Goal: Information Seeking & Learning: Learn about a topic

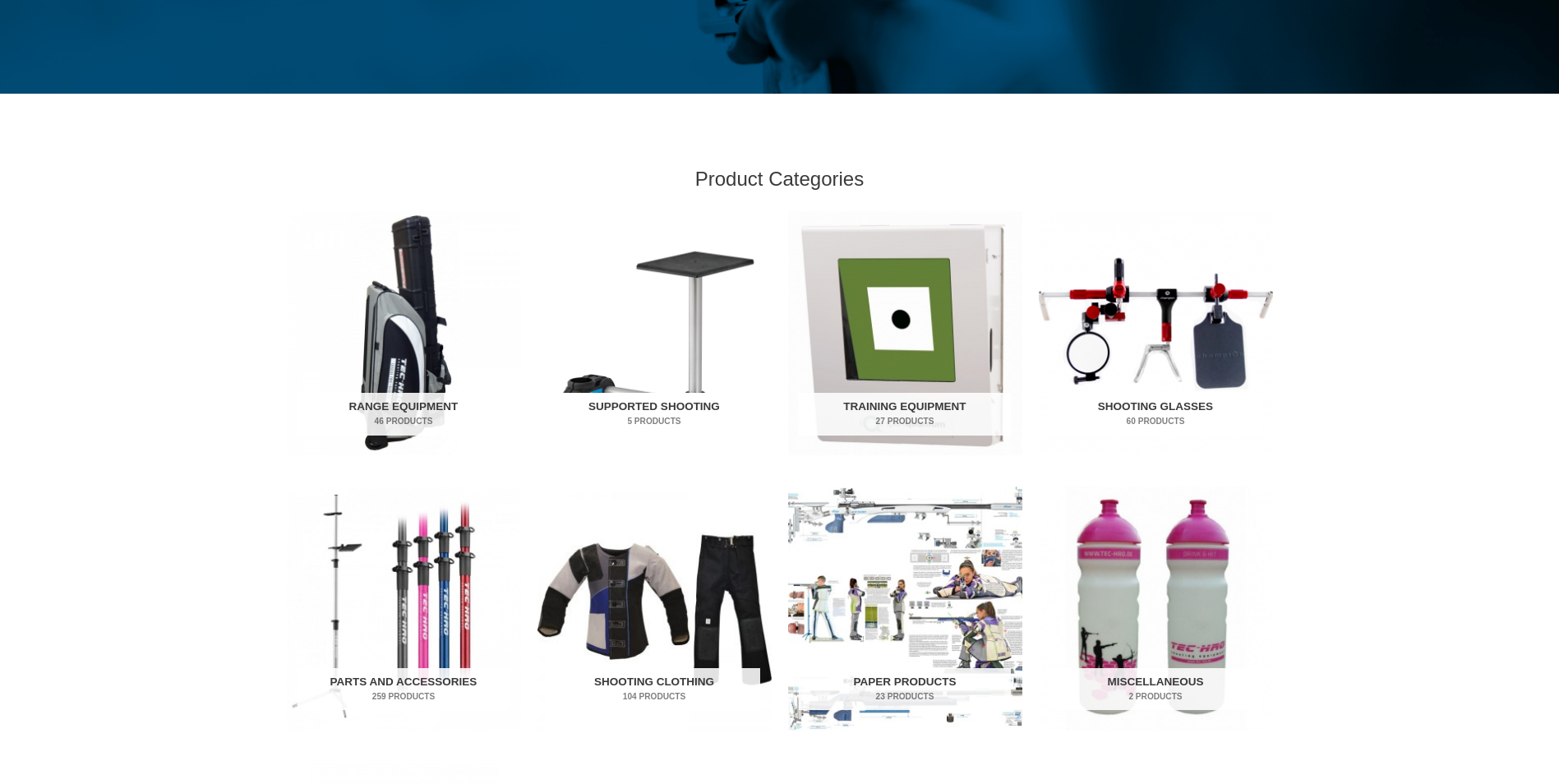
scroll to position [411, 0]
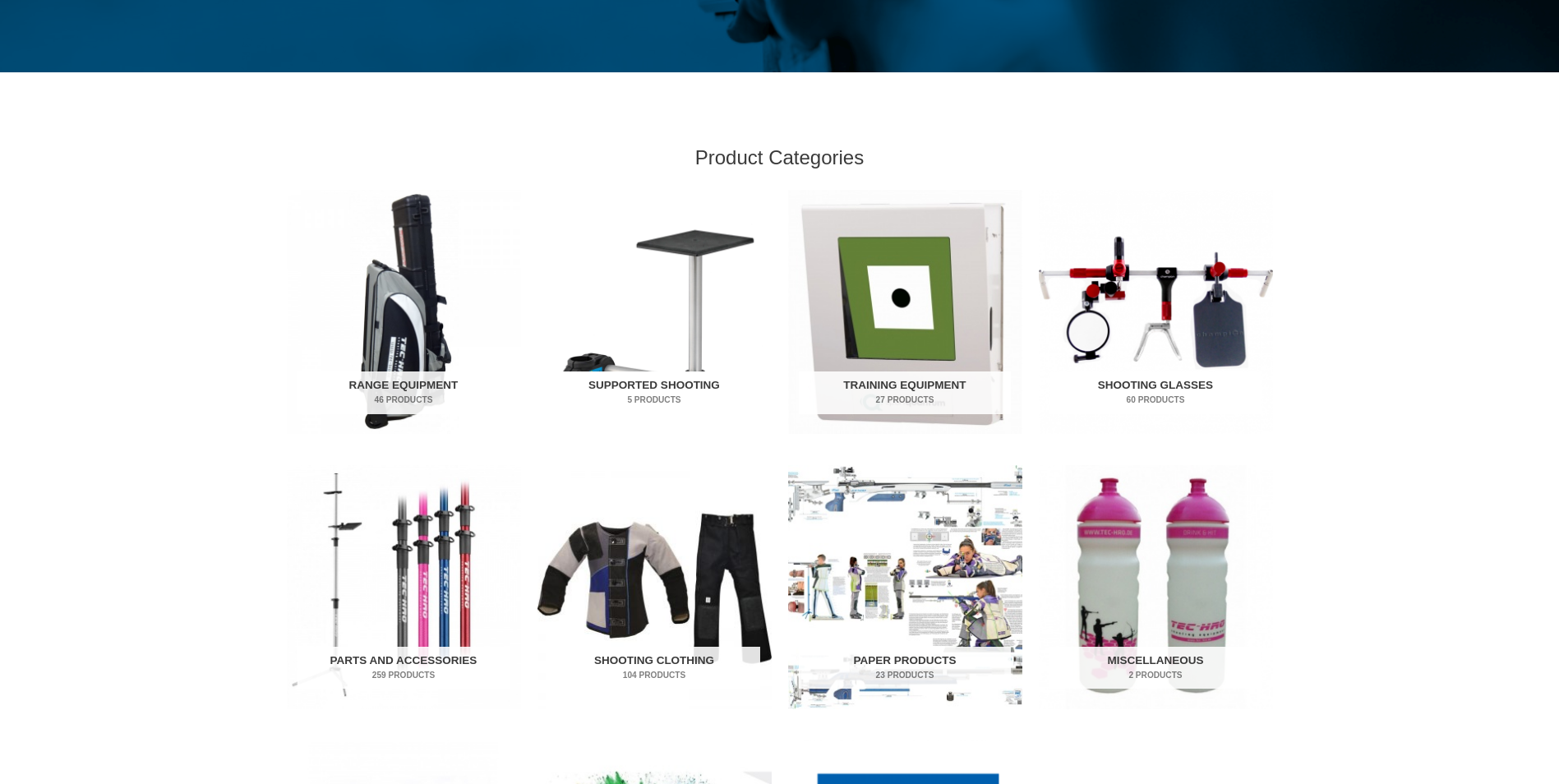
click at [683, 345] on img "Visit product category Supported Shooting" at bounding box center [655, 312] width 234 height 244
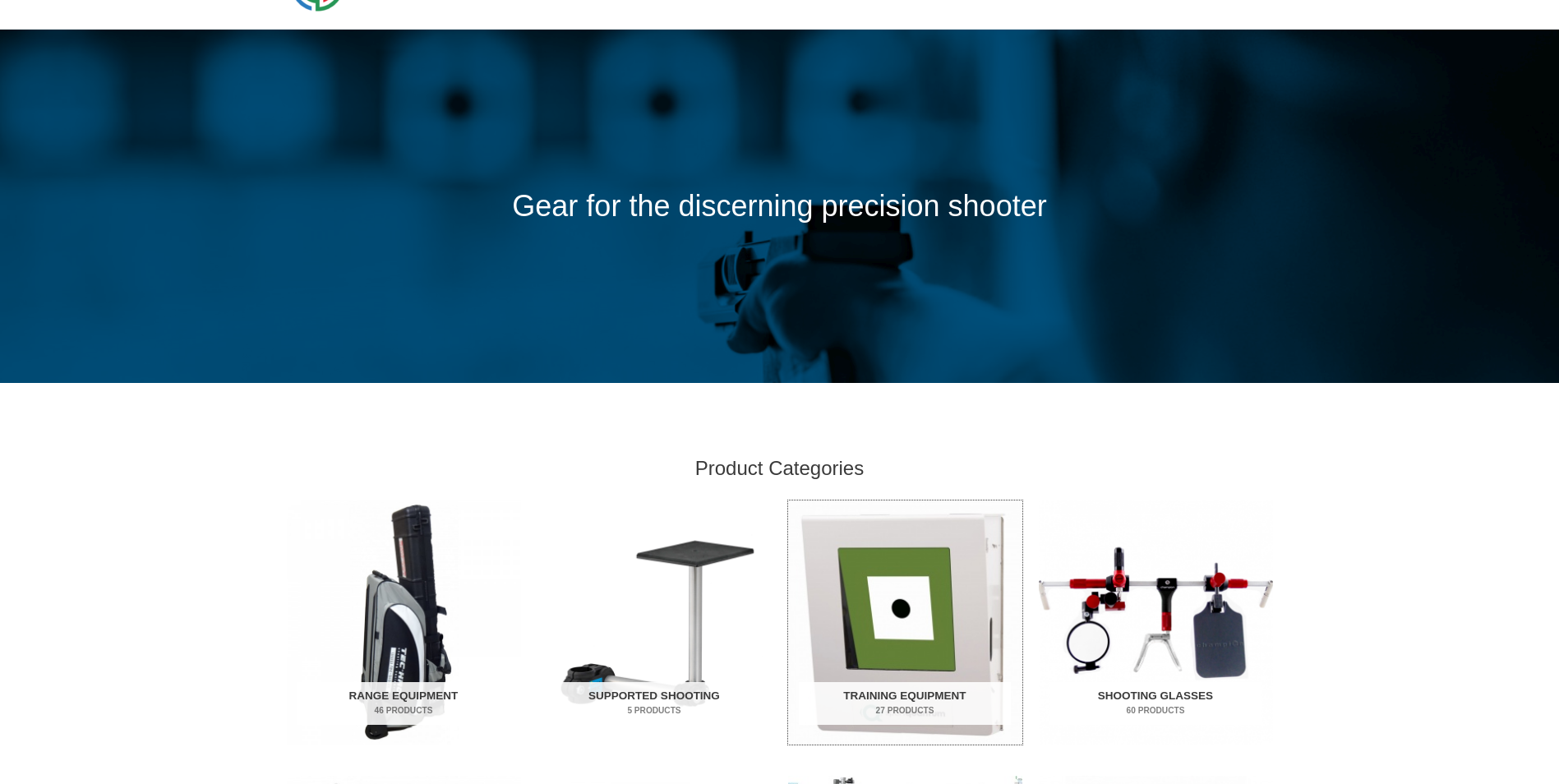
scroll to position [0, 0]
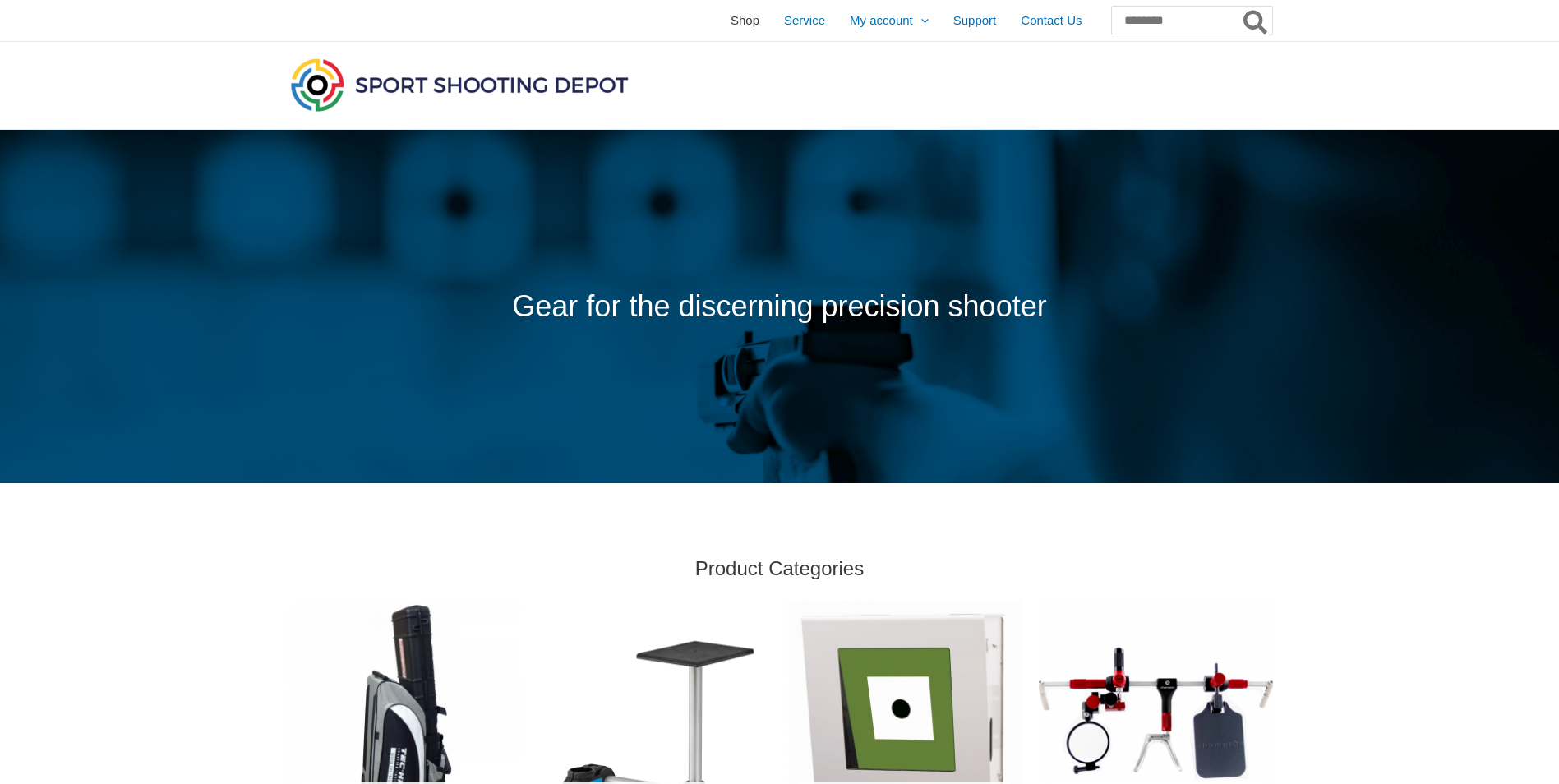
click at [730, 25] on span "Shop" at bounding box center [745, 20] width 29 height 41
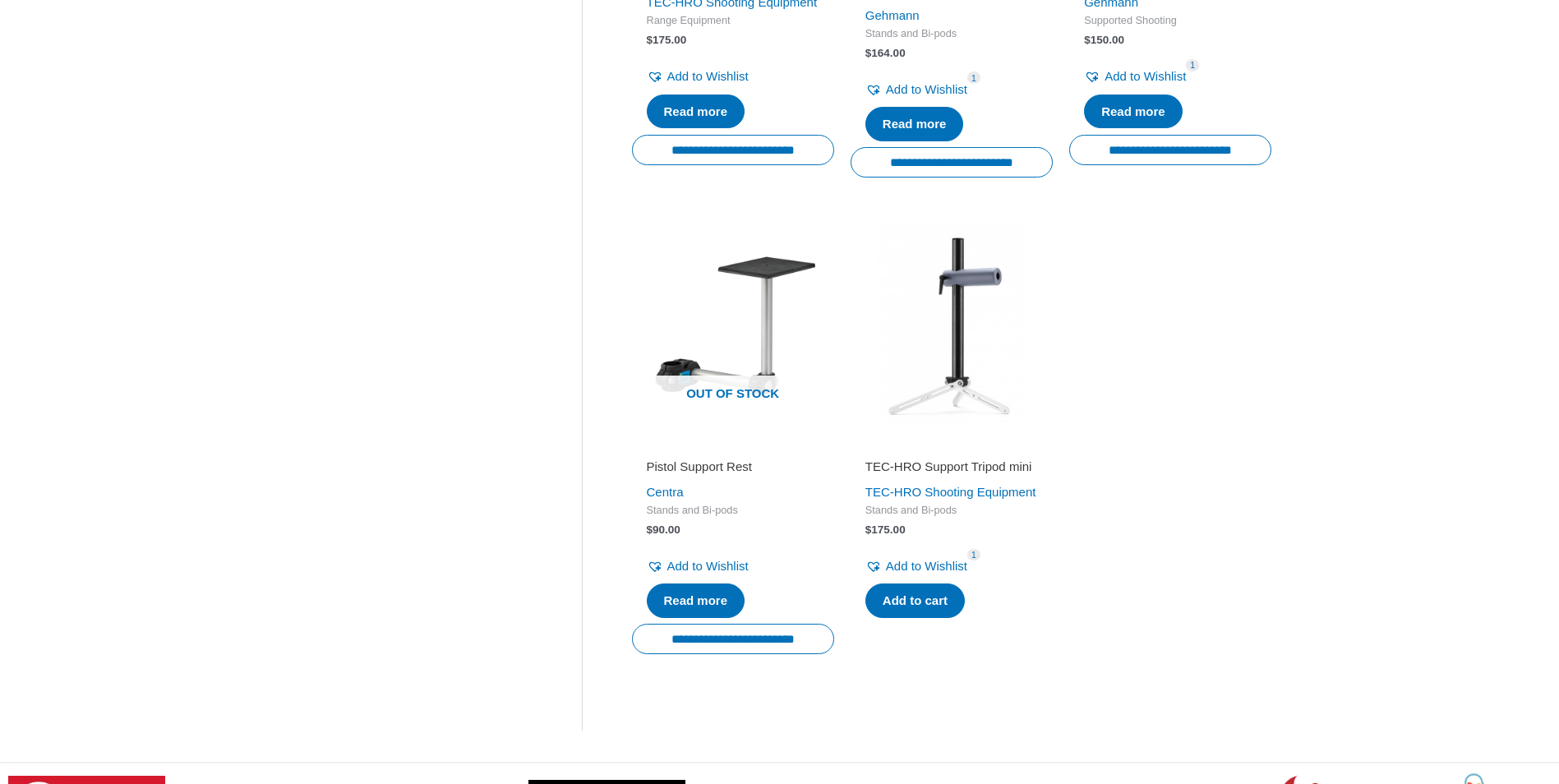
scroll to position [739, 0]
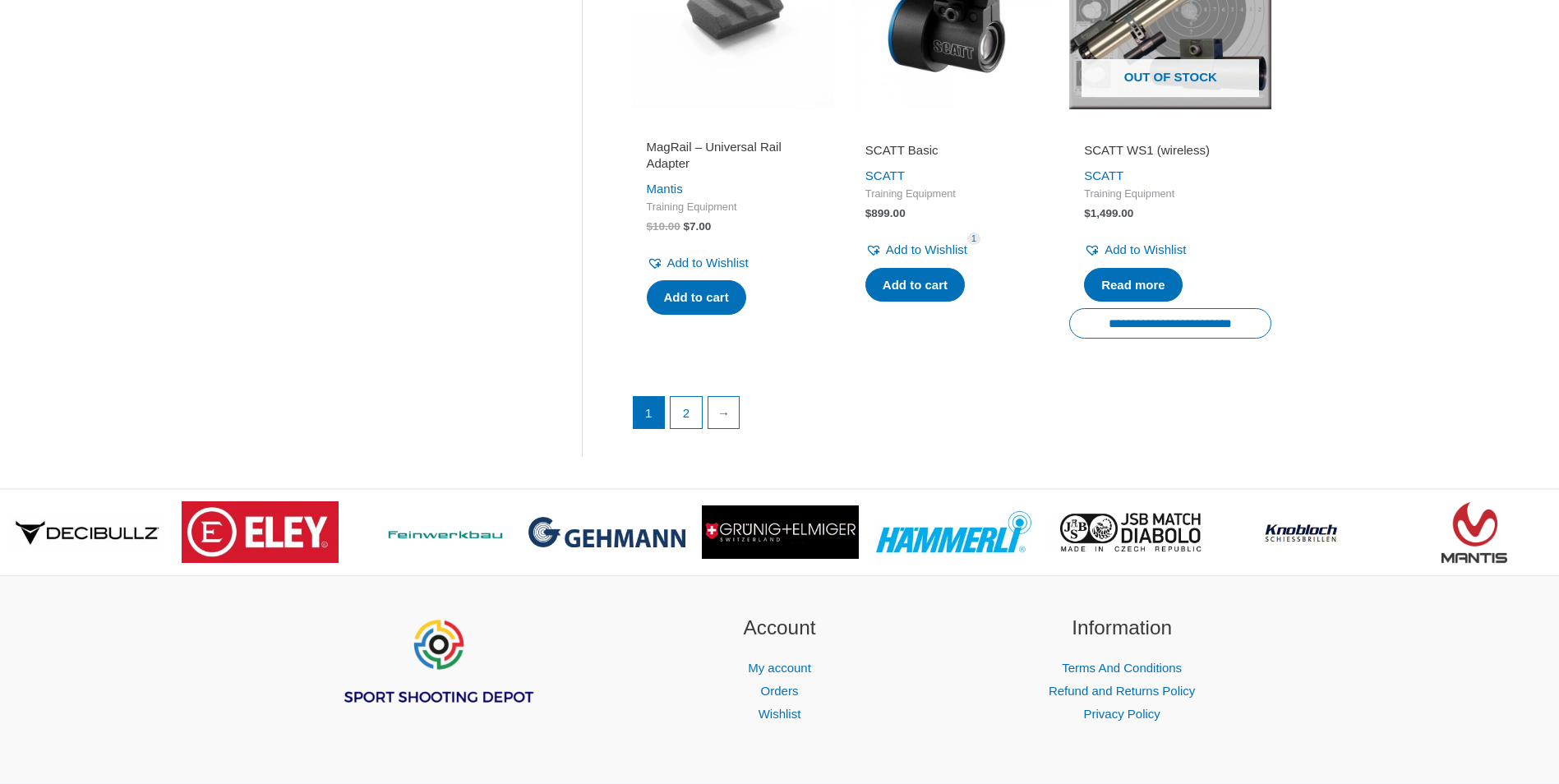
scroll to position [2384, 0]
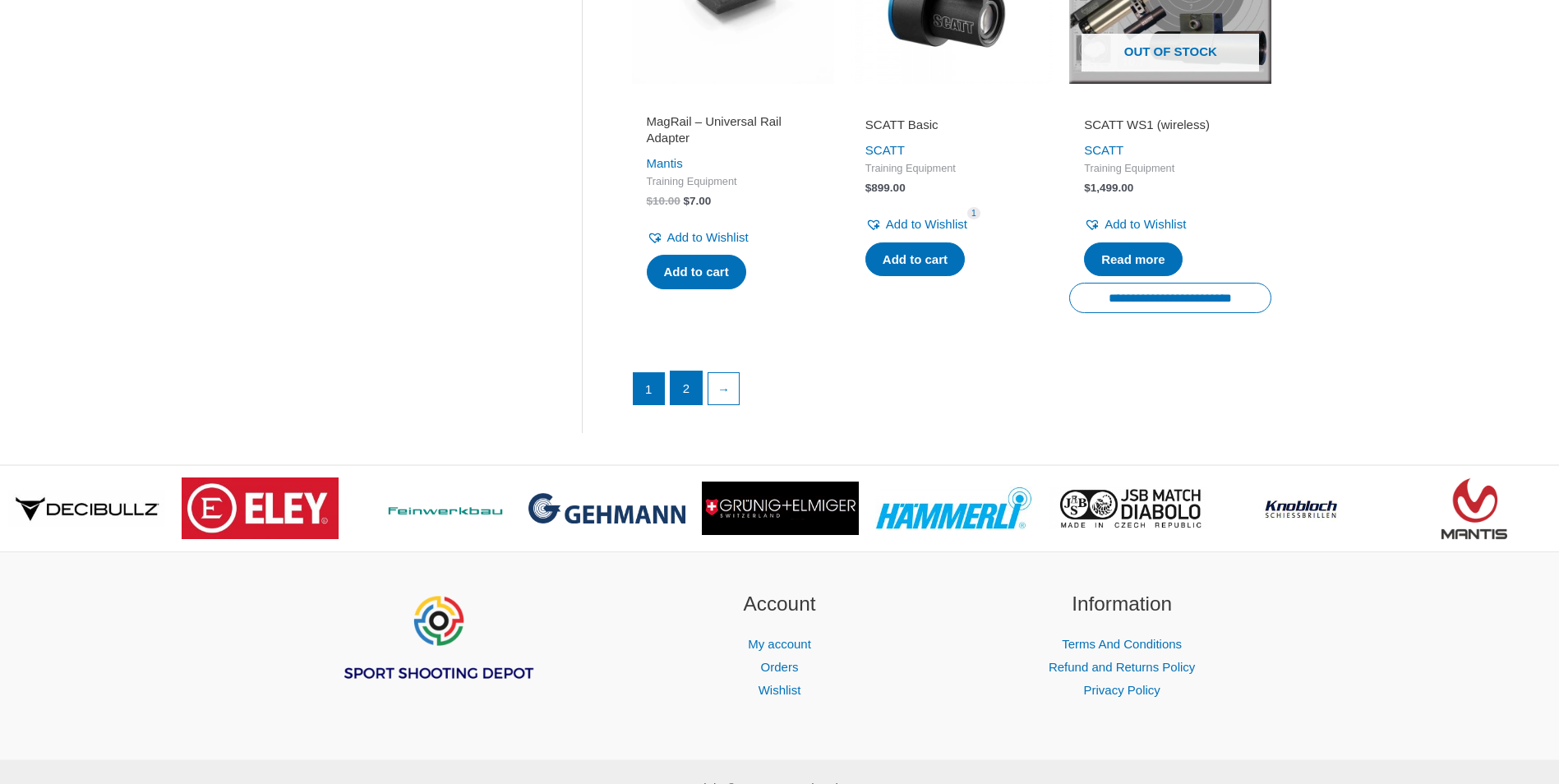
click at [678, 404] on link "2" at bounding box center [686, 388] width 31 height 33
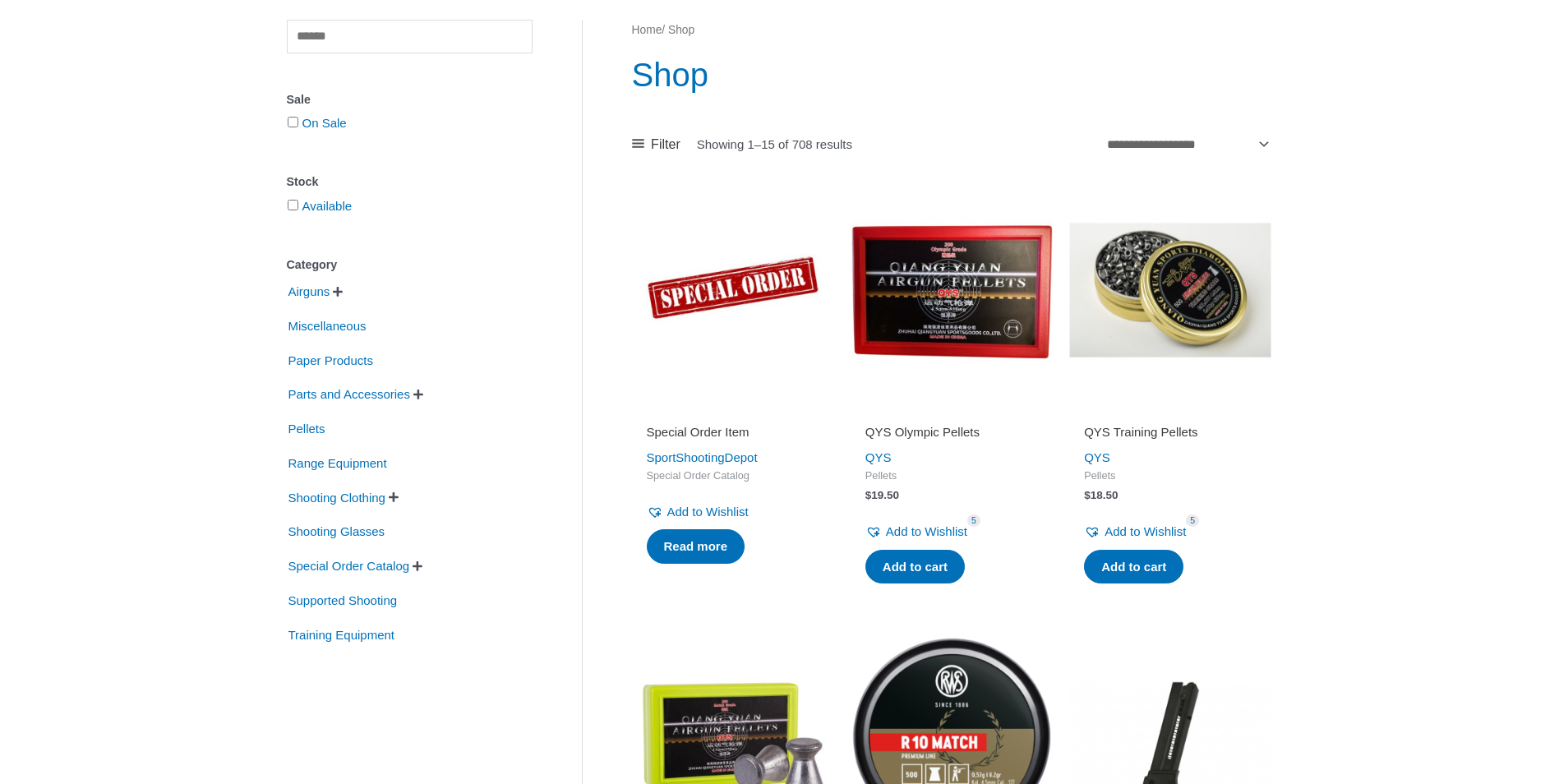
scroll to position [164, 0]
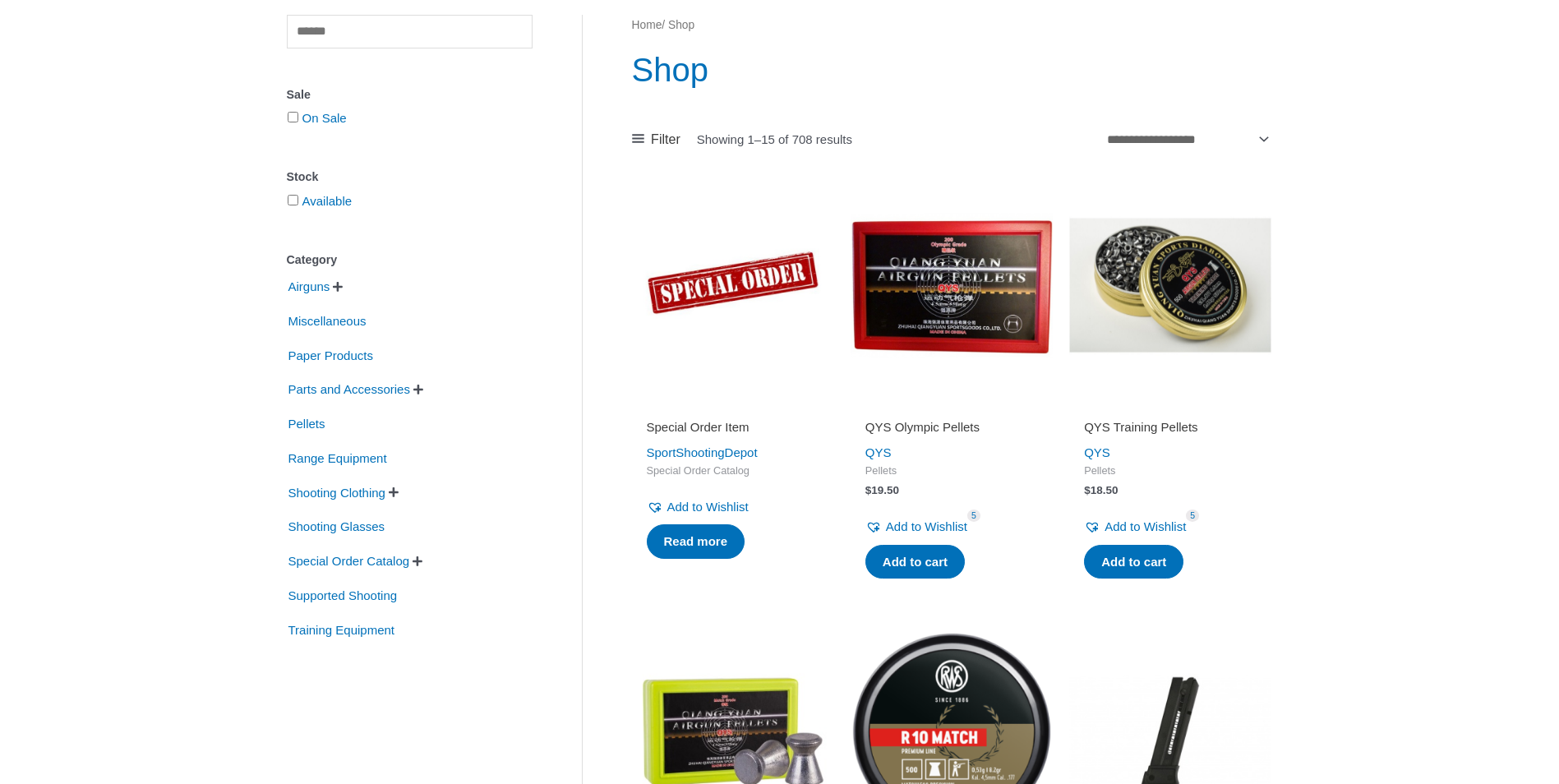
click at [341, 290] on span "" at bounding box center [337, 286] width 10 height 12
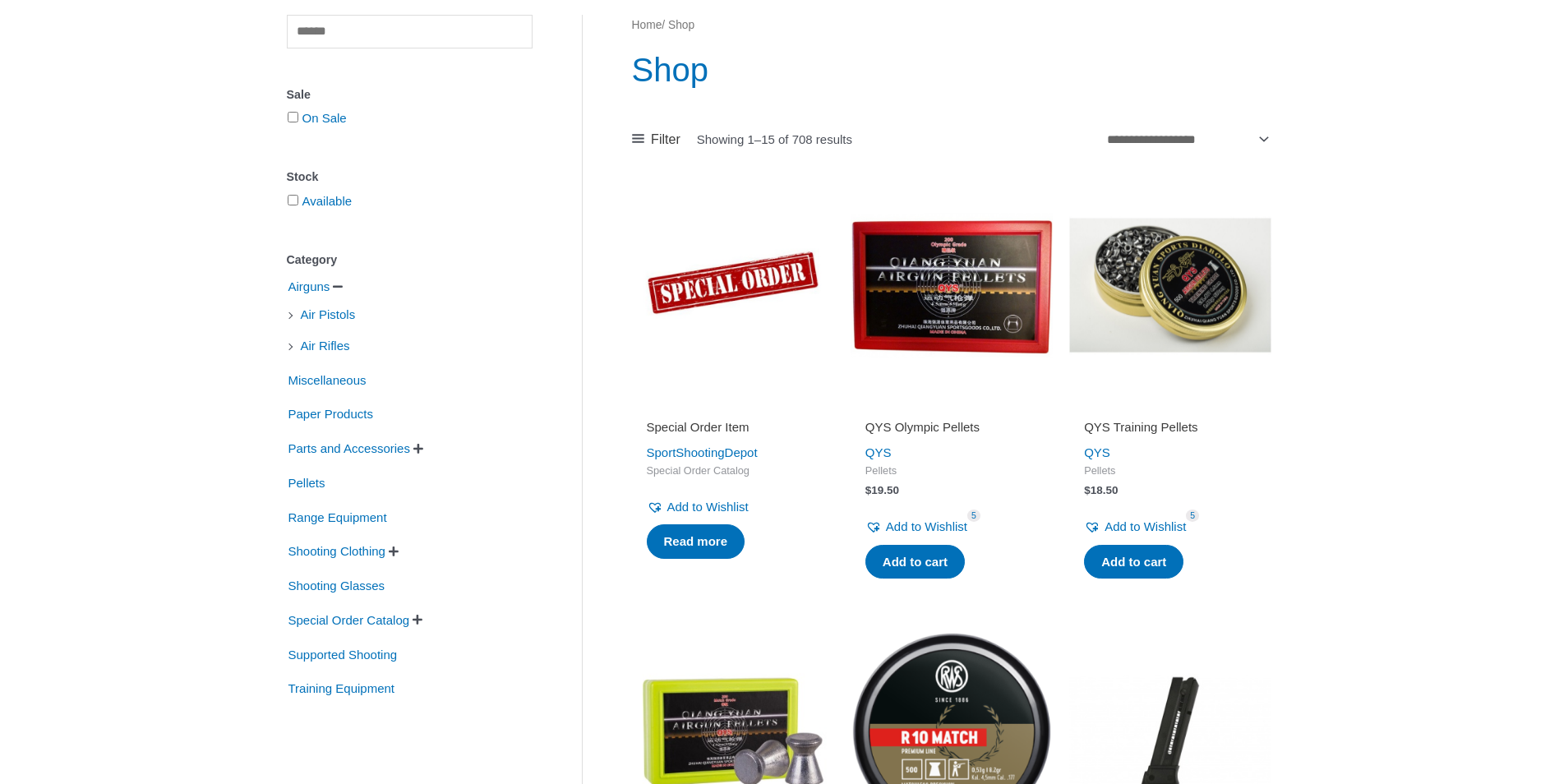
click at [287, 313] on li "Air Pistols" at bounding box center [410, 314] width 246 height 28
click at [293, 317] on li "Air Pistols" at bounding box center [410, 314] width 246 height 28
click at [321, 318] on span "Air Pistols" at bounding box center [328, 314] width 58 height 28
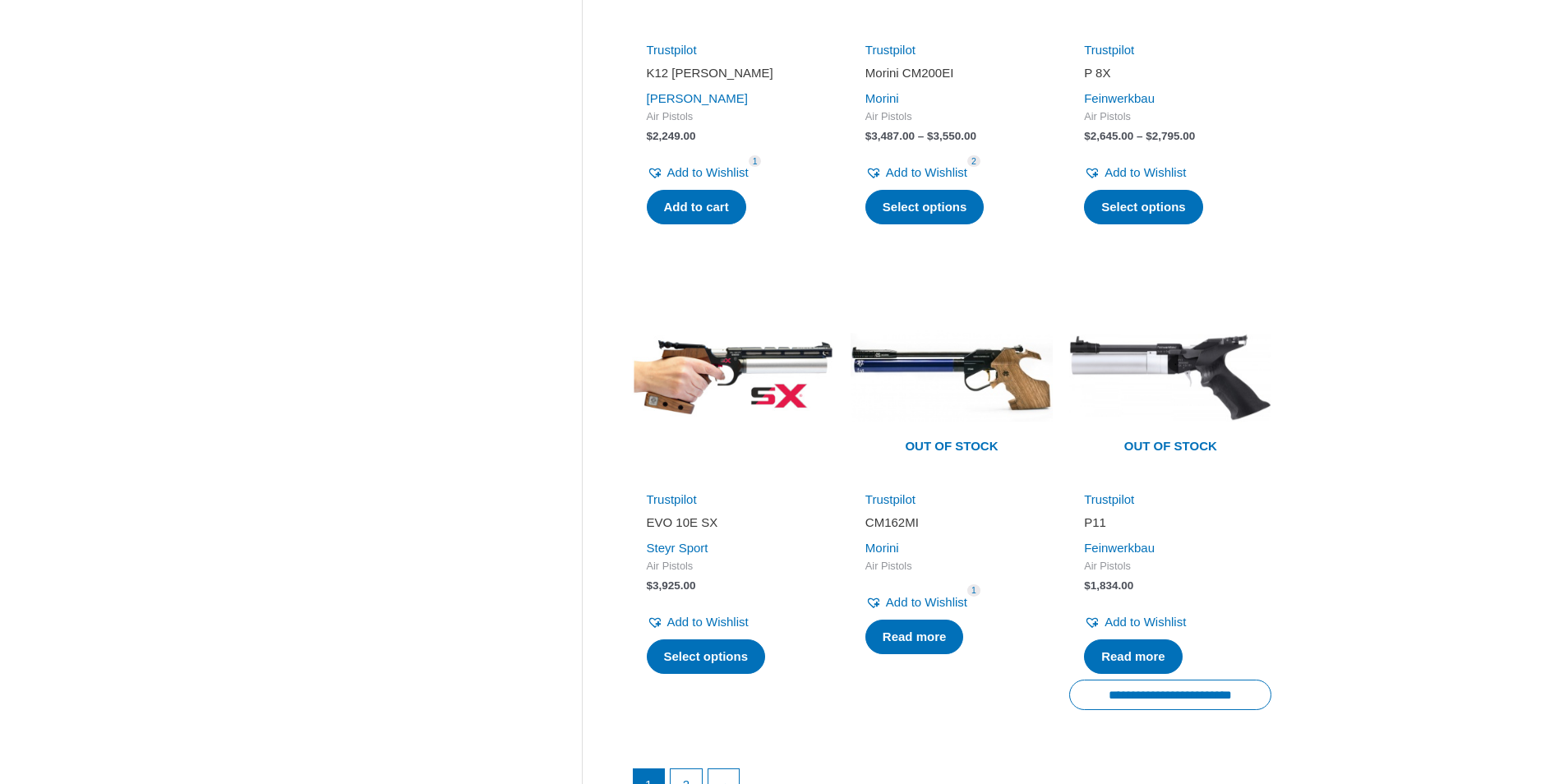
scroll to position [2055, 0]
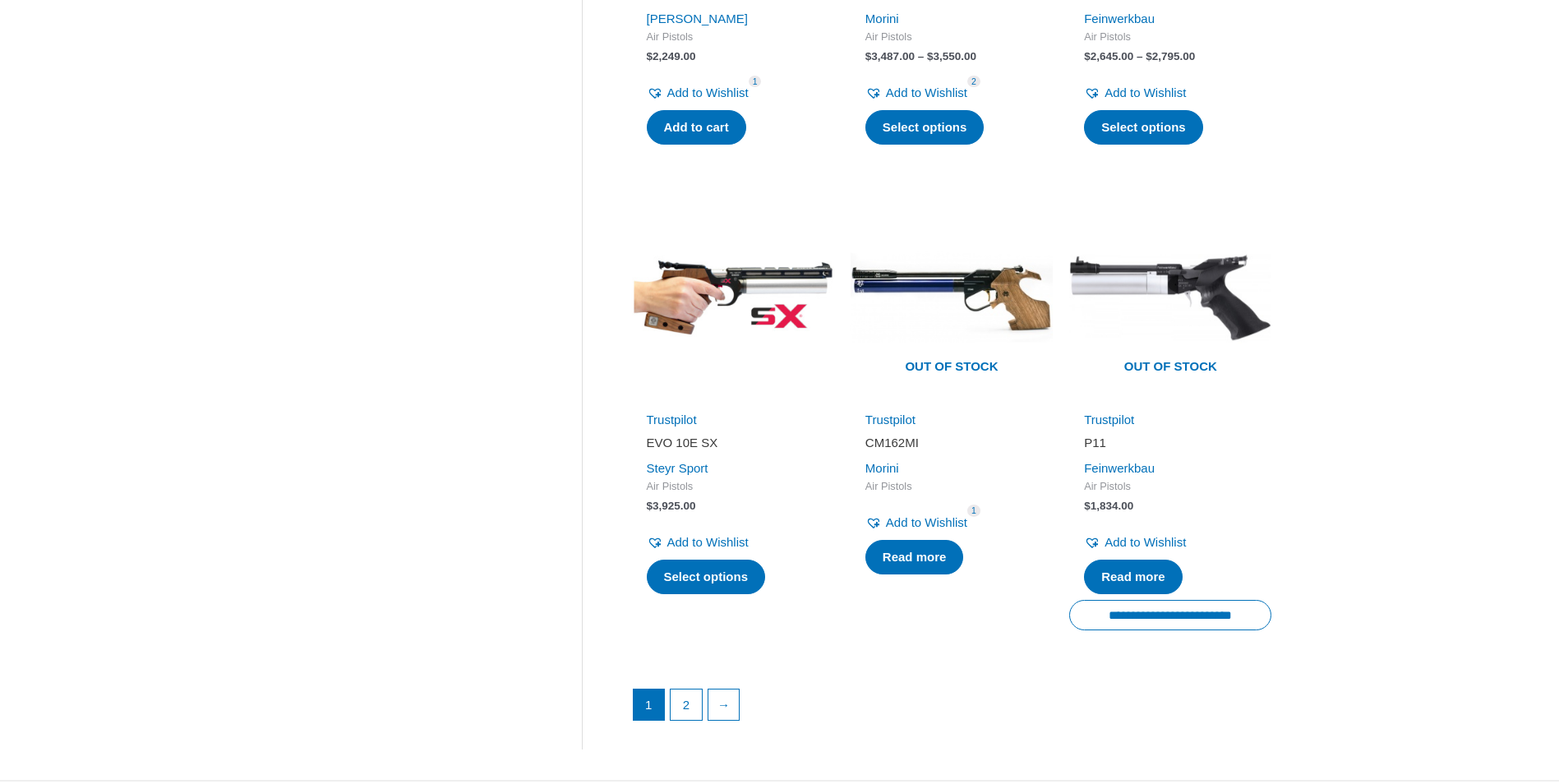
click at [752, 294] on img at bounding box center [733, 297] width 203 height 203
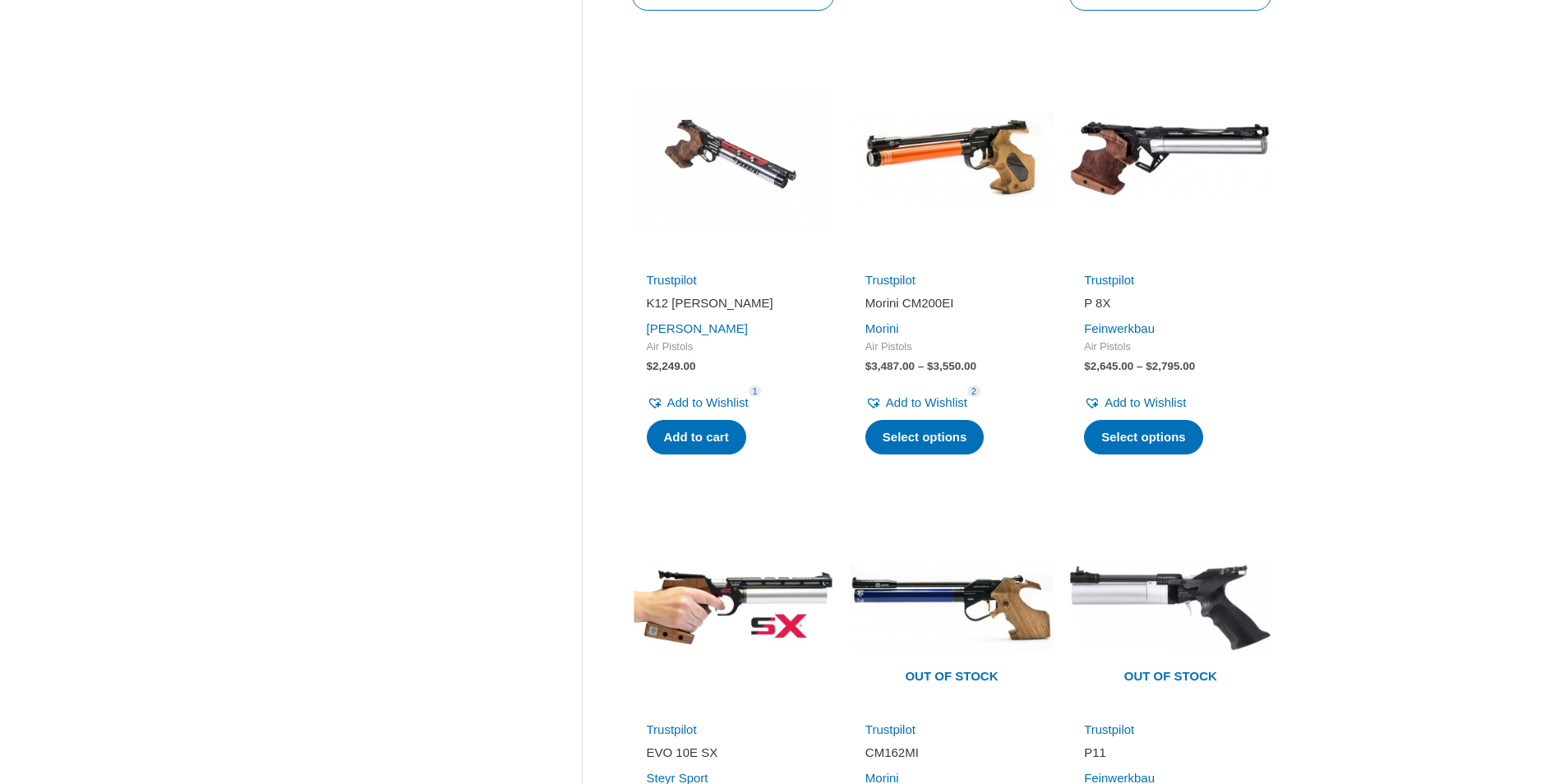
scroll to position [1726, 0]
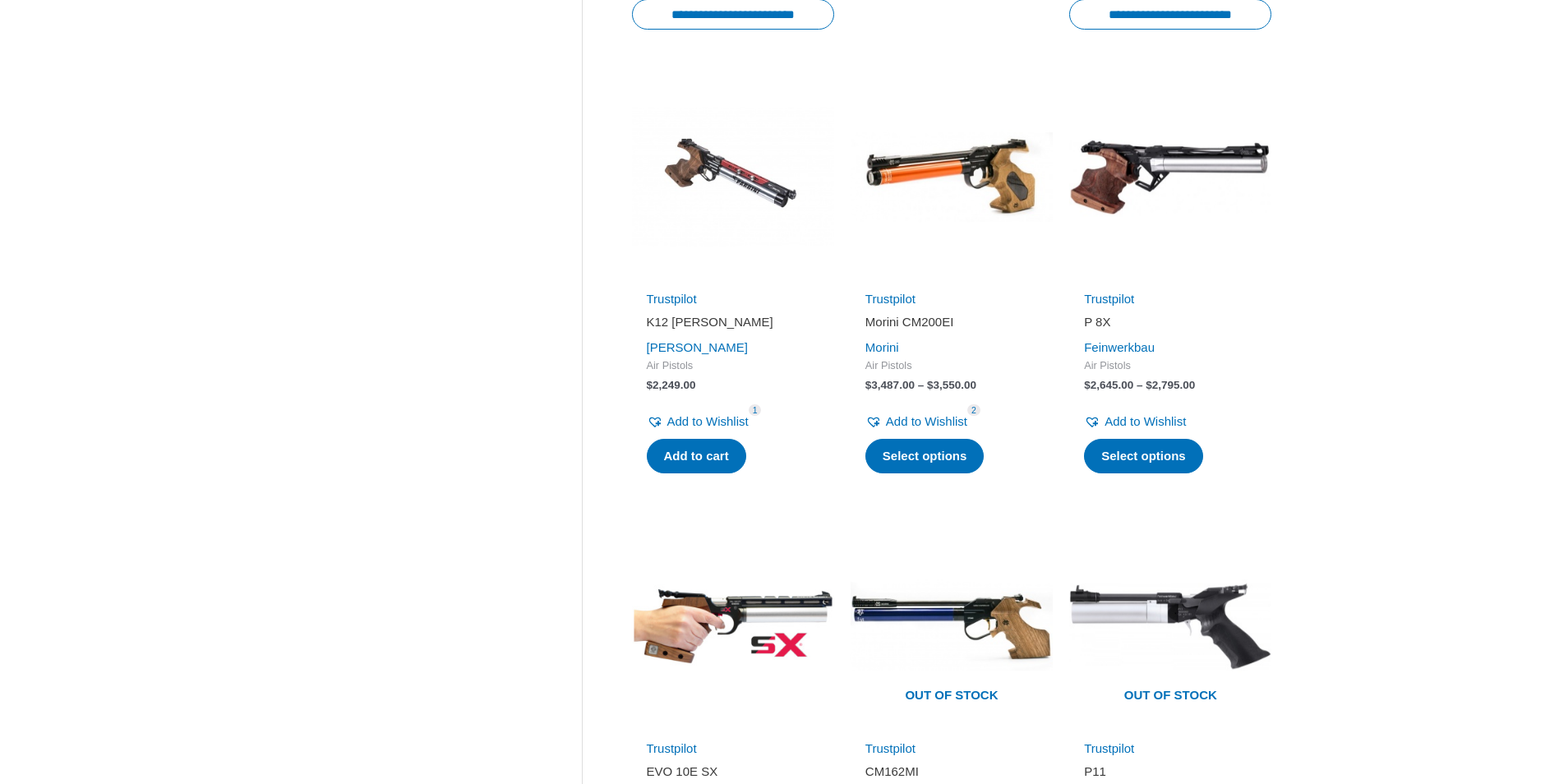
click at [730, 212] on img at bounding box center [733, 176] width 203 height 203
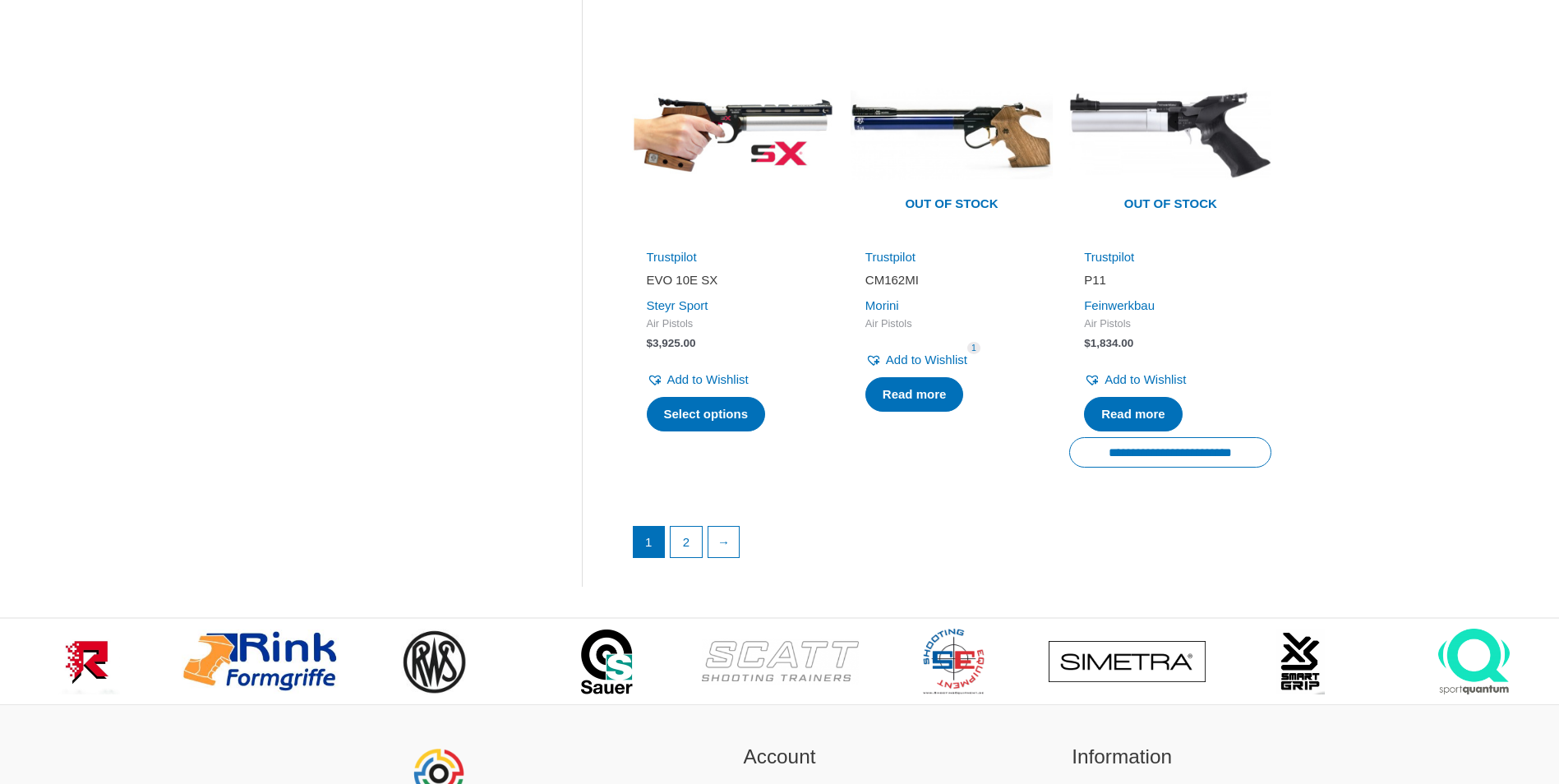
scroll to position [2219, 0]
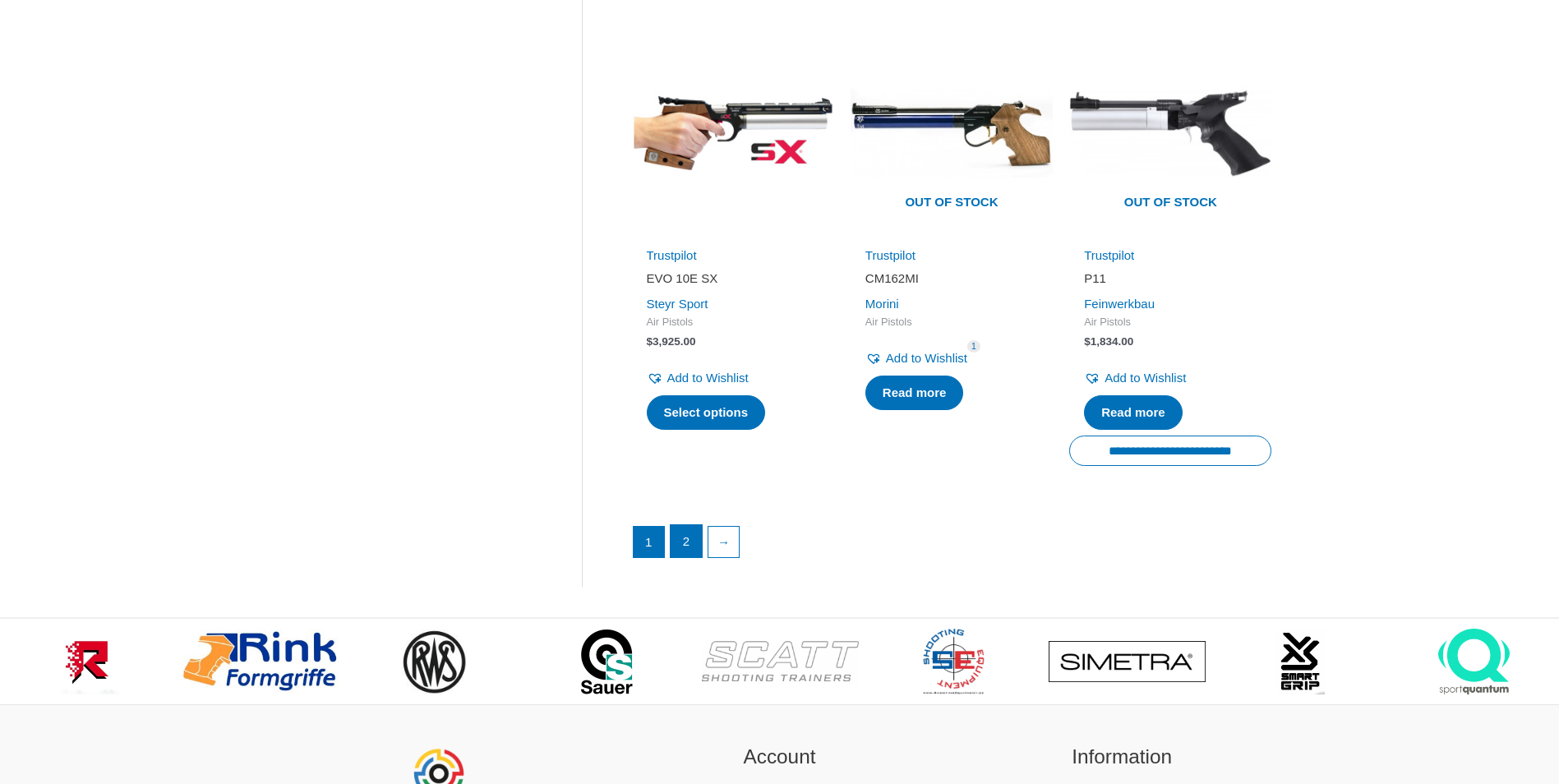
click at [699, 540] on link "2" at bounding box center [686, 541] width 31 height 33
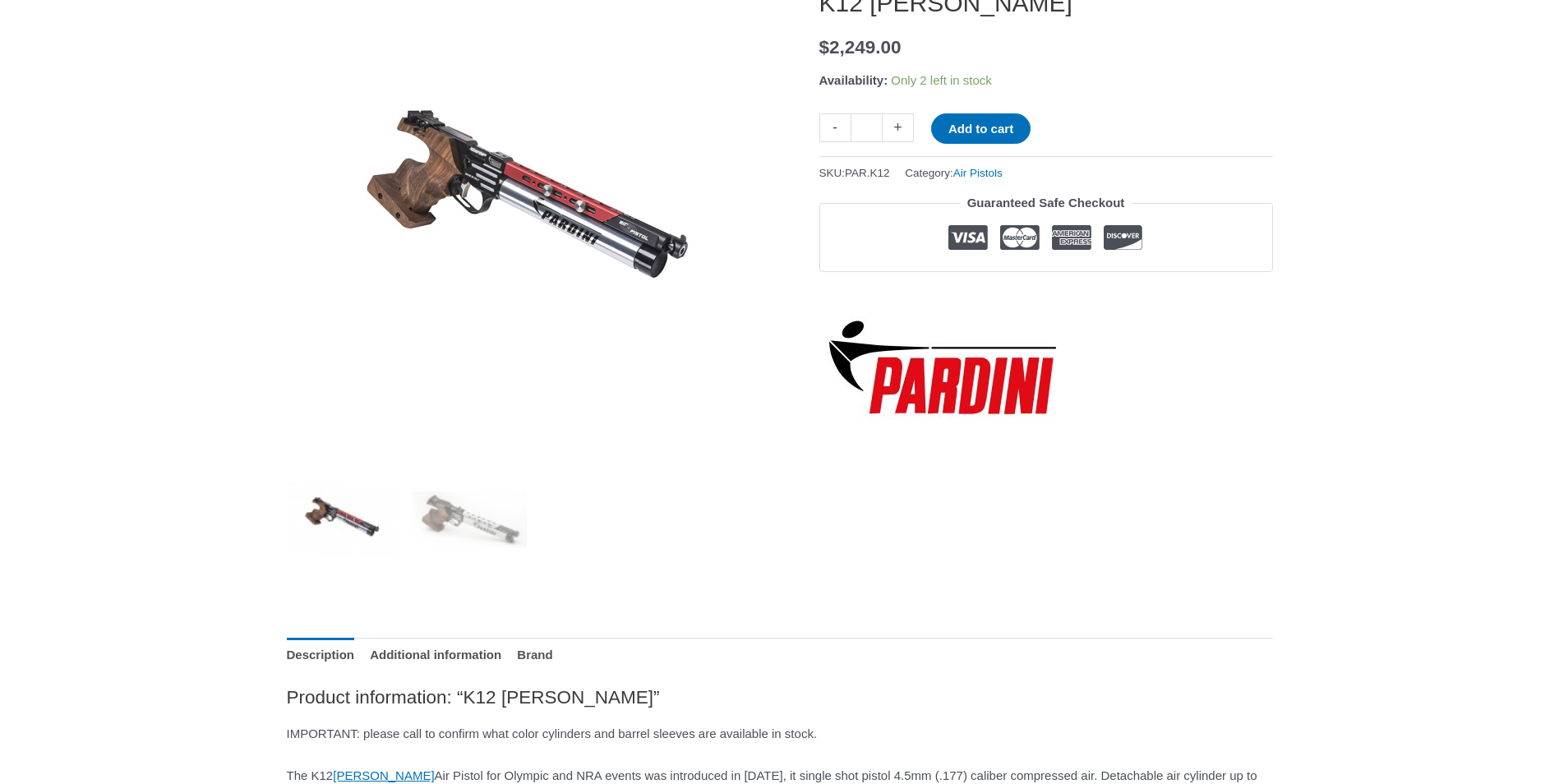
scroll to position [82, 0]
